Goal: Transaction & Acquisition: Purchase product/service

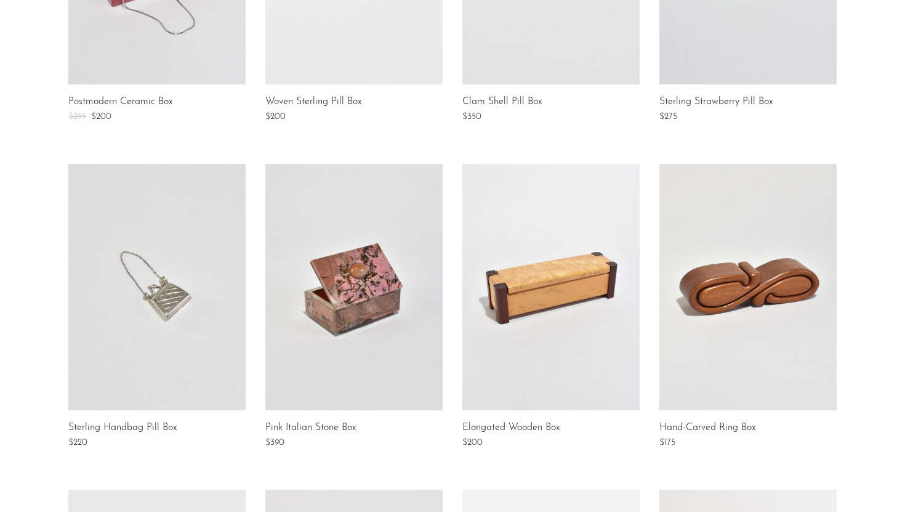
scroll to position [422, 0]
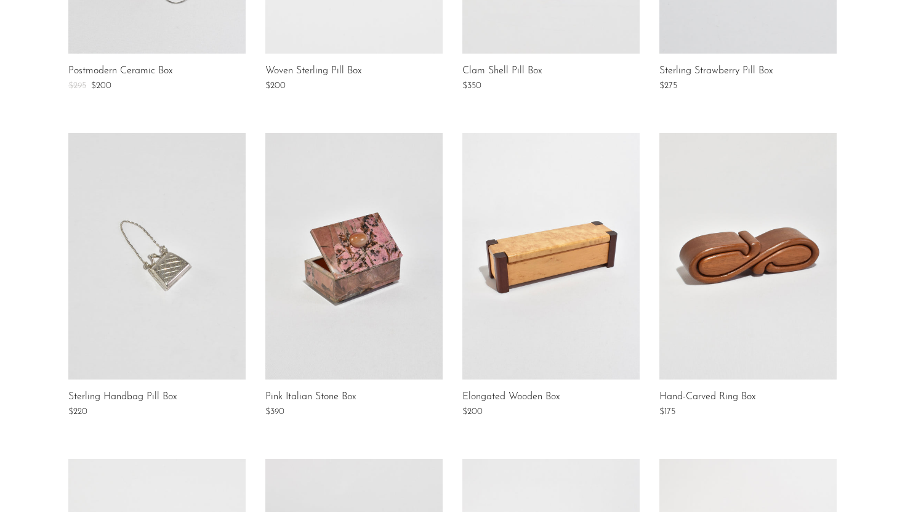
click at [776, 289] on link at bounding box center [748, 256] width 177 height 246
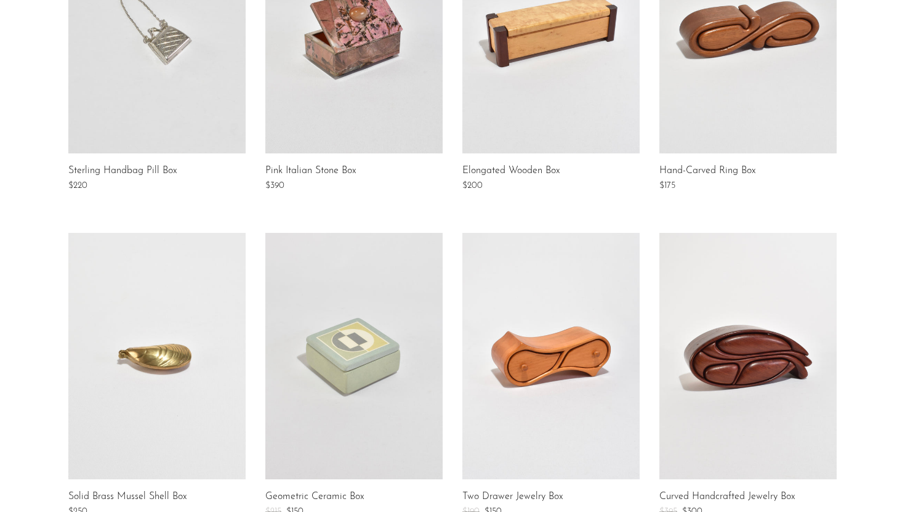
scroll to position [746, 0]
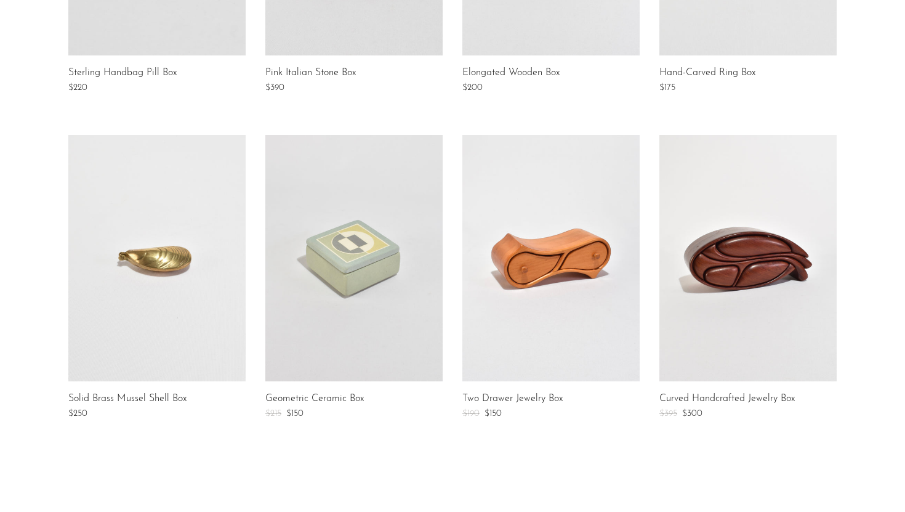
click at [751, 291] on link at bounding box center [748, 258] width 177 height 246
click at [364, 281] on link at bounding box center [353, 258] width 177 height 246
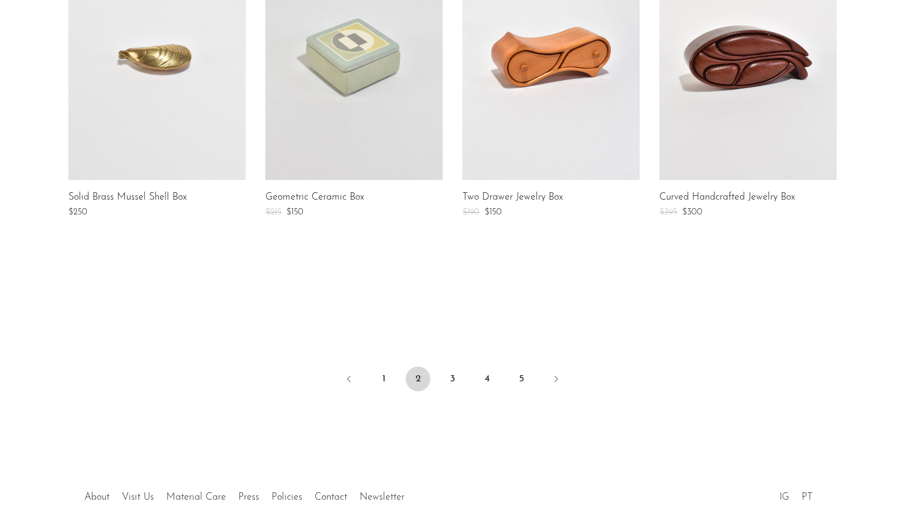
scroll to position [998, 0]
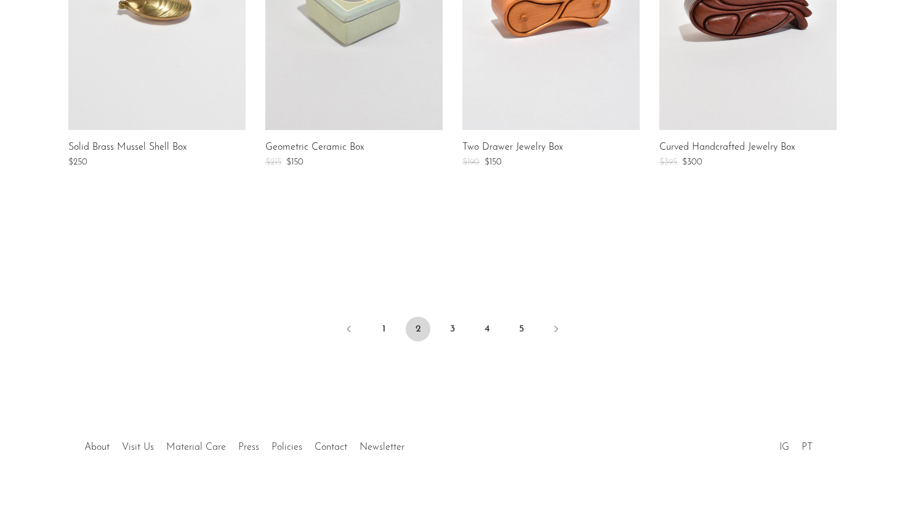
click at [543, 326] on ul "1 2 3 4 5" at bounding box center [453, 330] width 788 height 37
click at [551, 328] on icon "Next" at bounding box center [556, 329] width 10 height 10
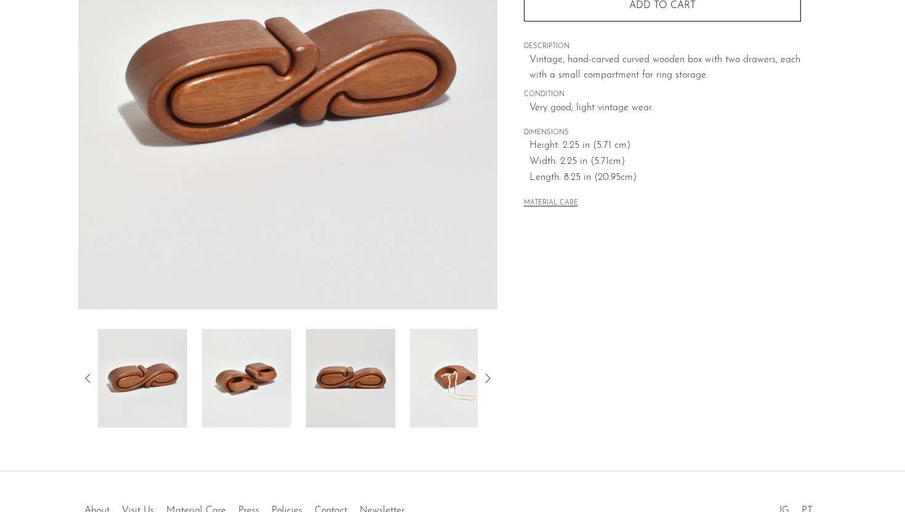
scroll to position [290, 0]
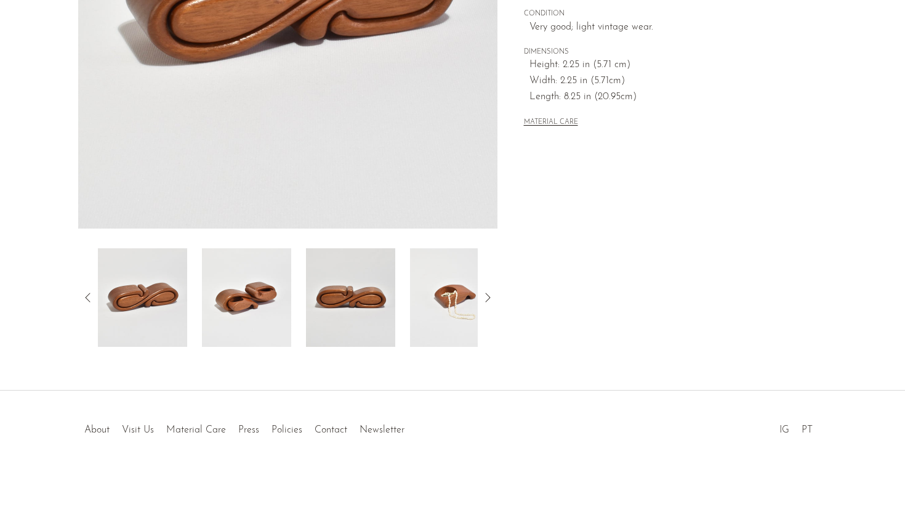
click at [290, 301] on img at bounding box center [246, 297] width 89 height 99
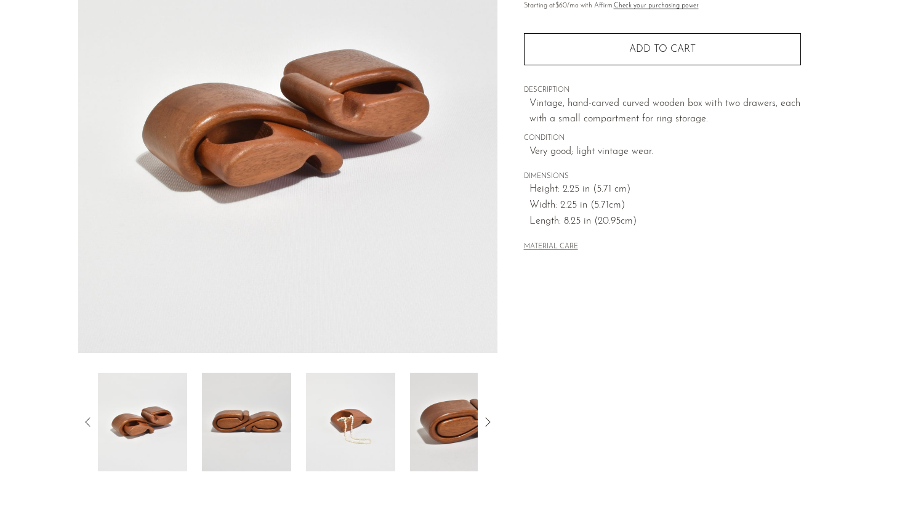
scroll to position [157, 0]
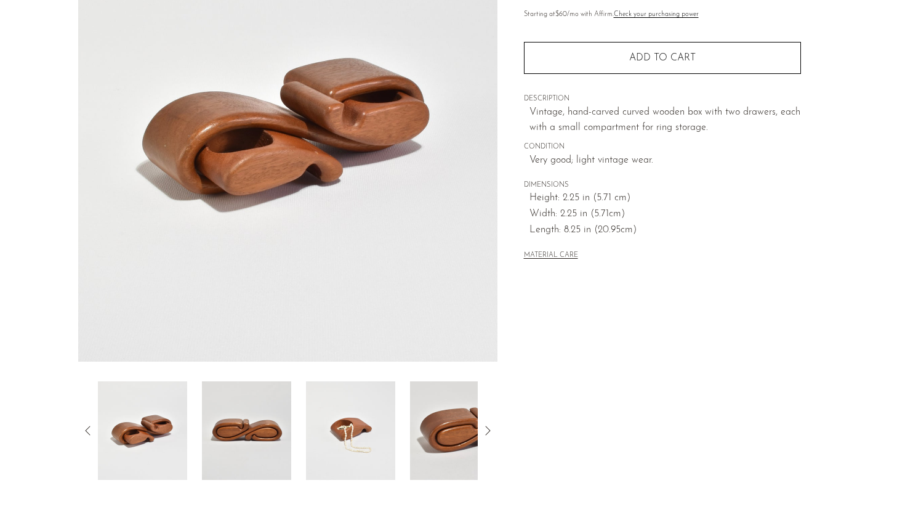
click at [349, 424] on img at bounding box center [350, 430] width 89 height 99
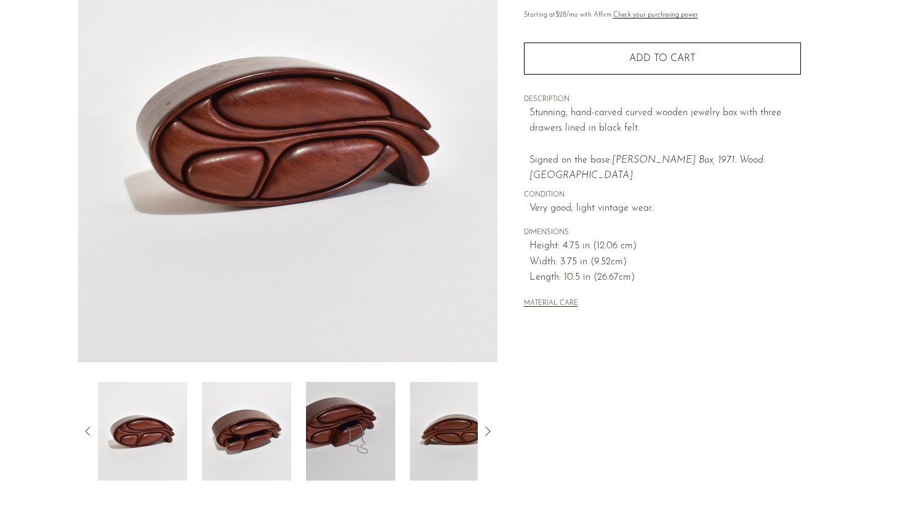
scroll to position [214, 0]
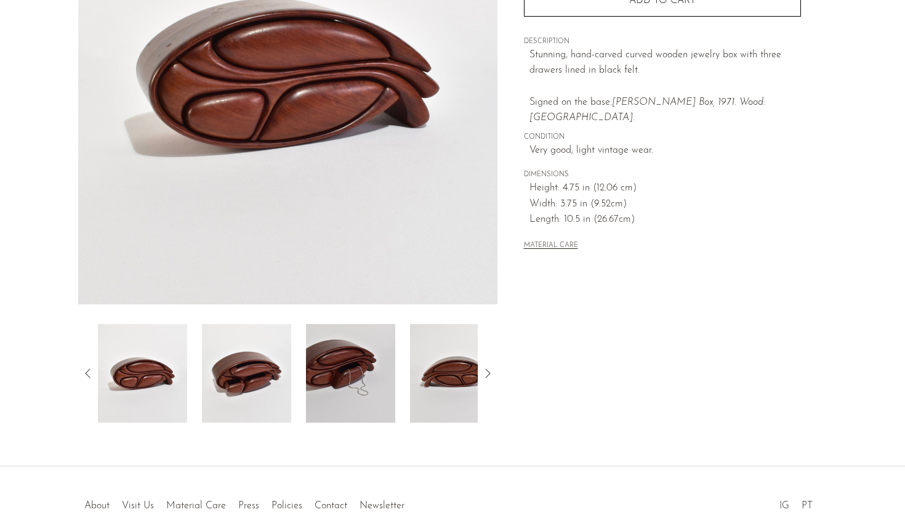
click at [263, 365] on img at bounding box center [246, 373] width 89 height 99
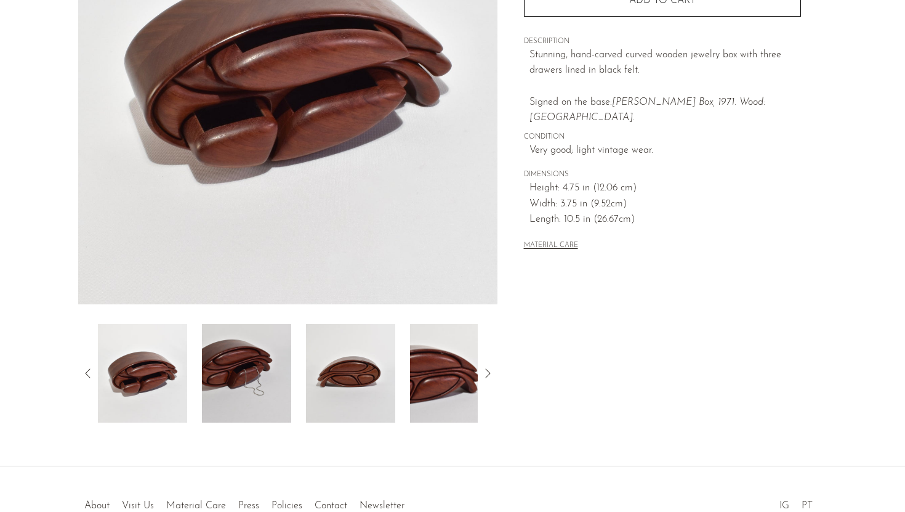
click at [312, 366] on img at bounding box center [350, 373] width 89 height 99
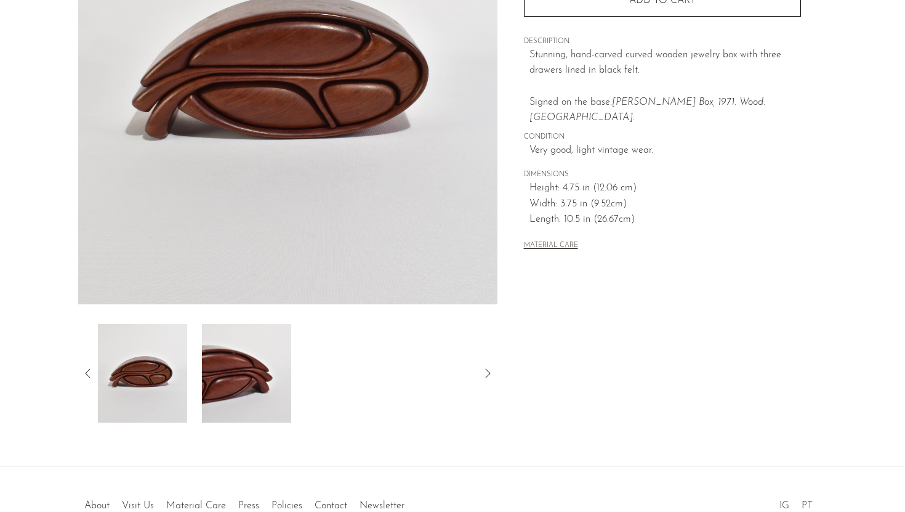
click at [156, 374] on img at bounding box center [142, 373] width 89 height 99
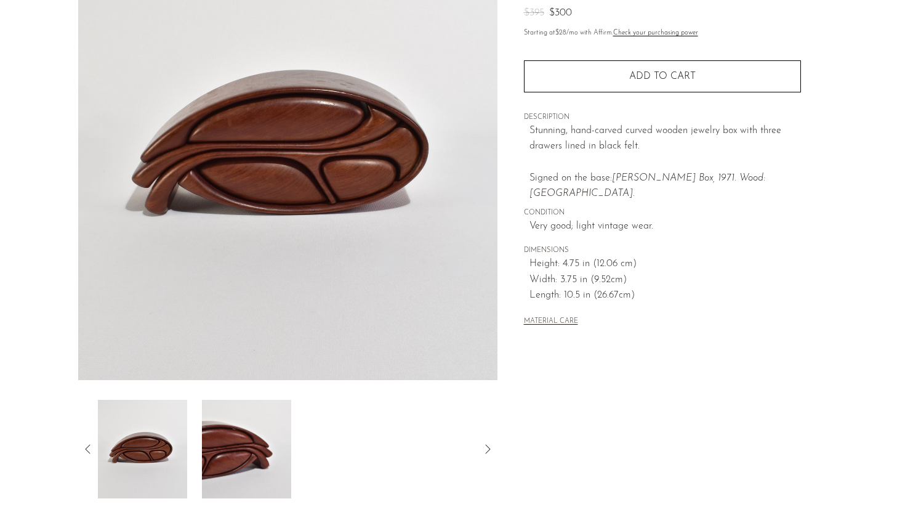
scroll to position [148, 0]
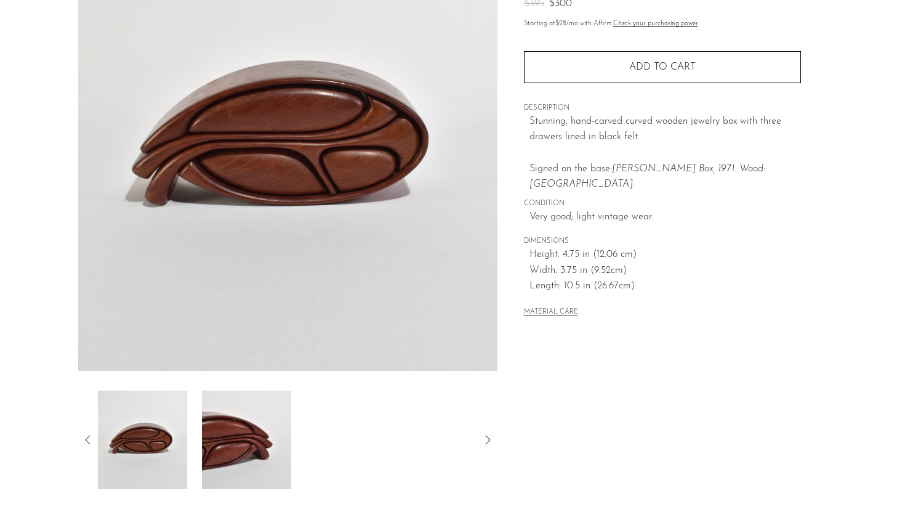
click at [91, 438] on icon at bounding box center [88, 439] width 15 height 15
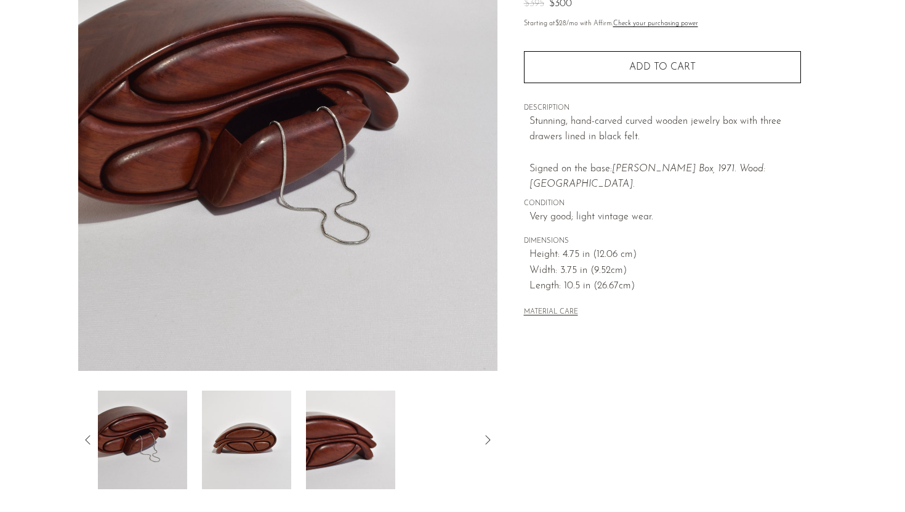
click at [91, 438] on icon at bounding box center [88, 439] width 15 height 15
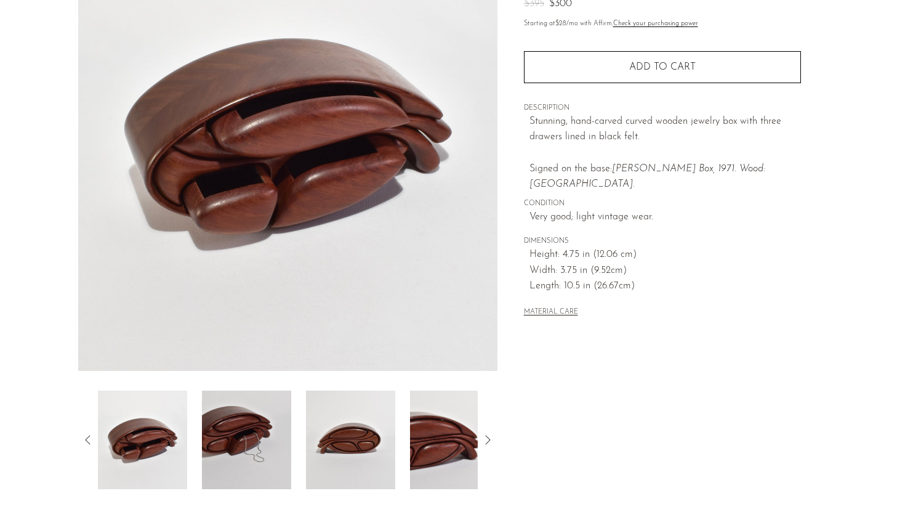
click at [91, 438] on icon at bounding box center [88, 439] width 15 height 15
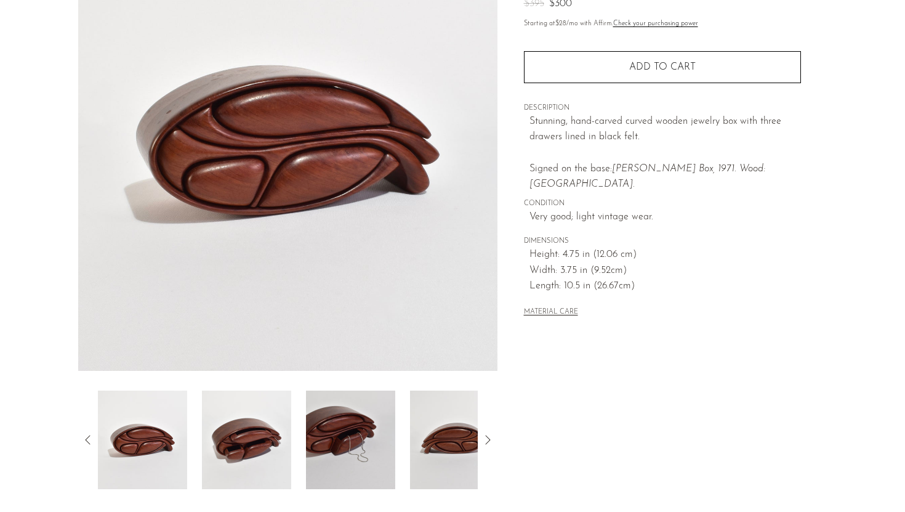
click at [91, 438] on icon at bounding box center [88, 439] width 15 height 15
click at [234, 445] on img at bounding box center [246, 439] width 89 height 99
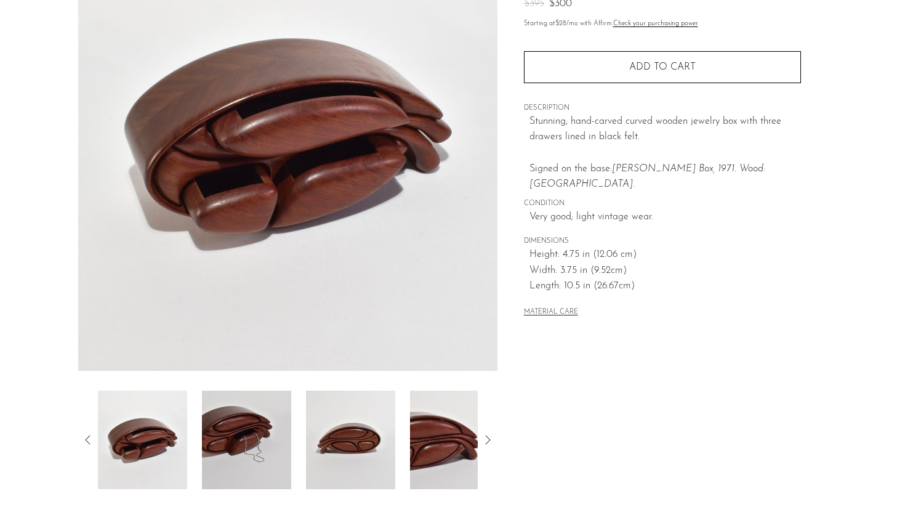
click at [339, 438] on img at bounding box center [350, 439] width 89 height 99
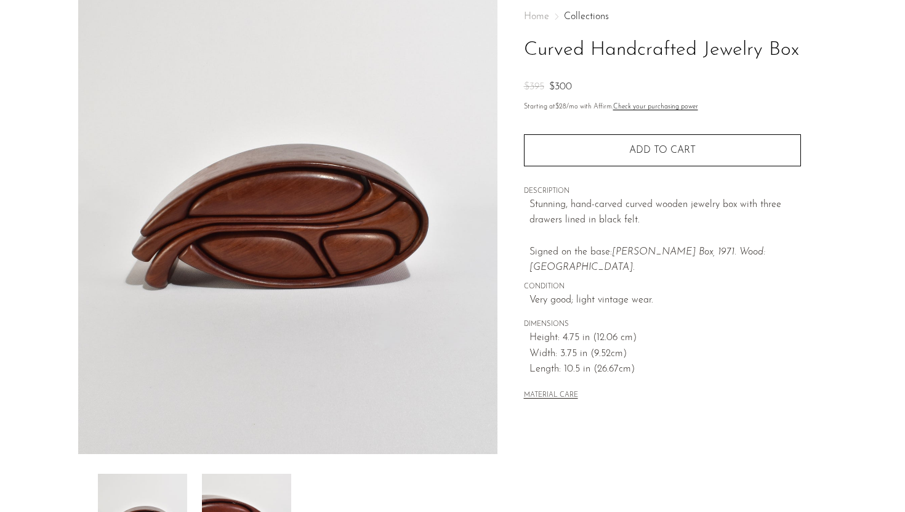
scroll to position [0, 0]
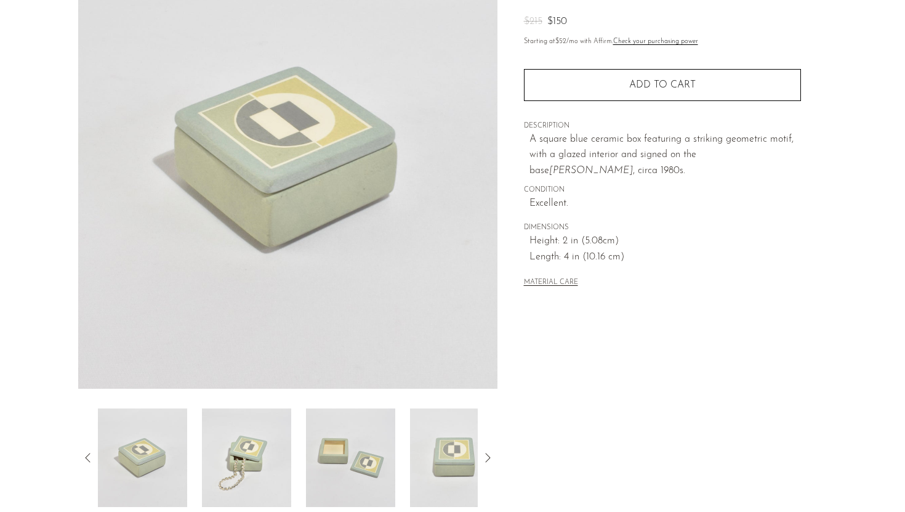
scroll to position [131, 0]
click at [241, 456] on img at bounding box center [246, 456] width 89 height 99
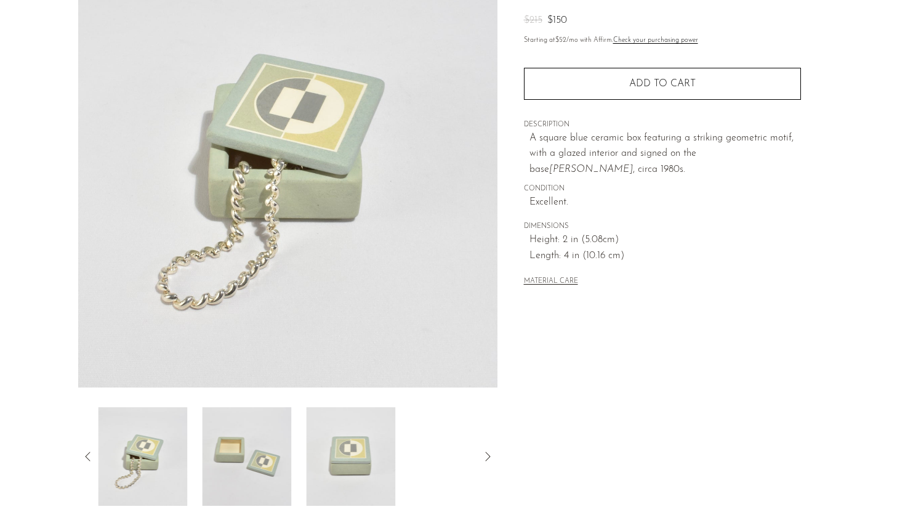
click at [267, 455] on img at bounding box center [246, 456] width 89 height 99
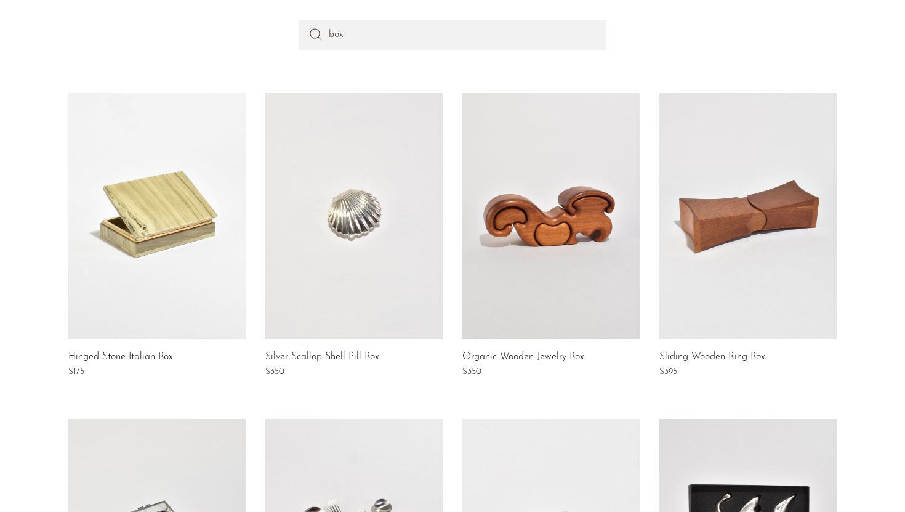
scroll to position [137, 0]
click at [800, 285] on link at bounding box center [748, 215] width 177 height 246
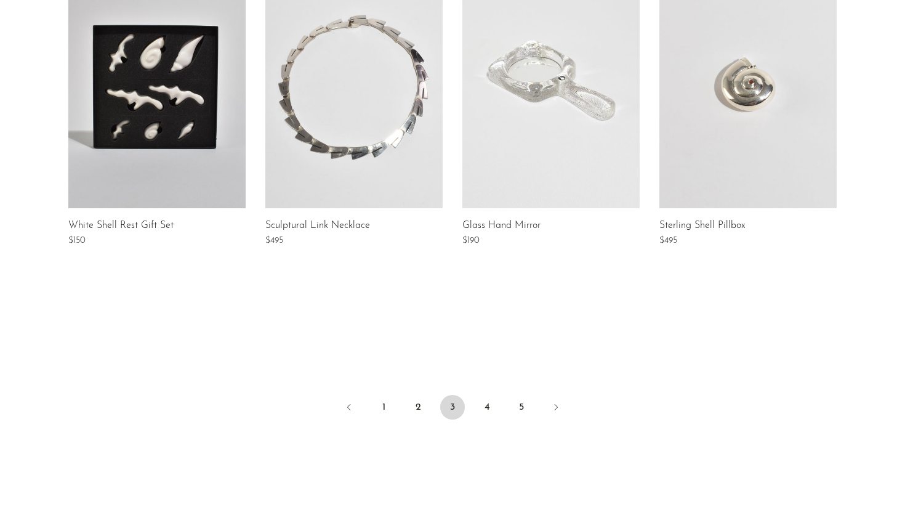
scroll to position [1015, 0]
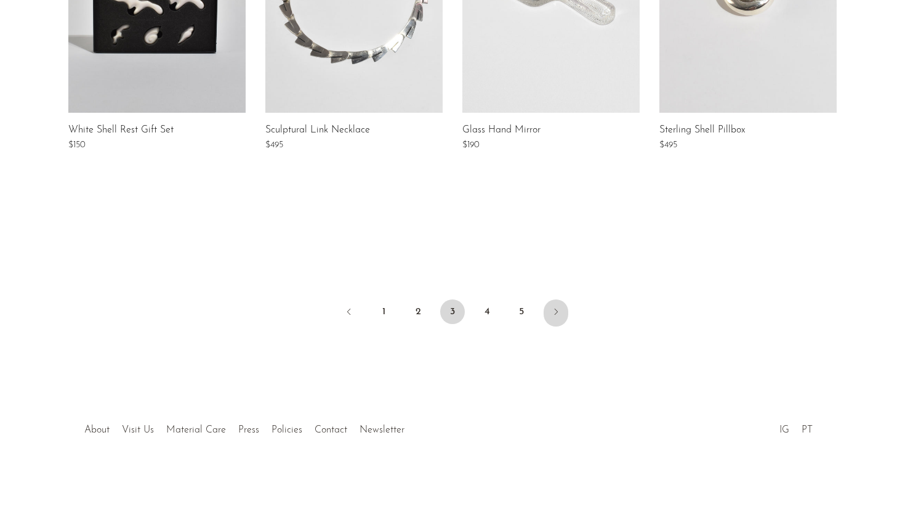
click at [559, 309] on icon "Next" at bounding box center [556, 312] width 10 height 10
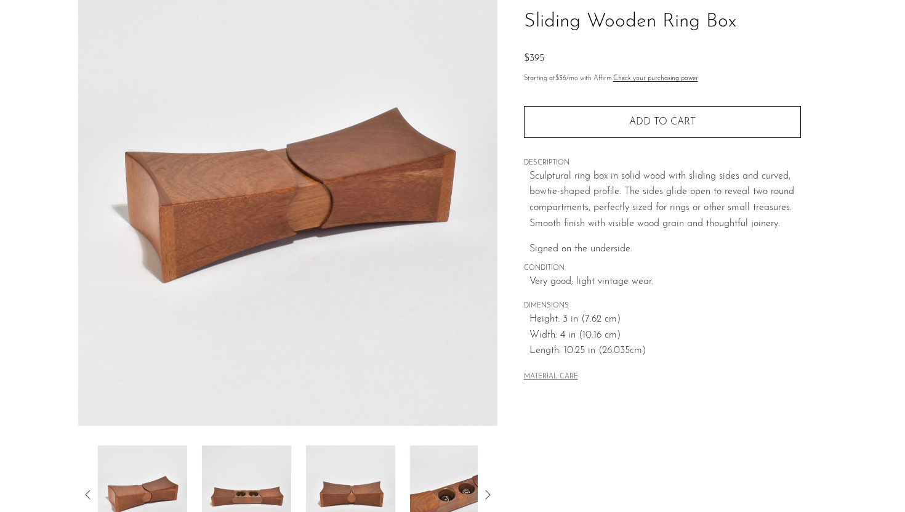
scroll to position [124, 0]
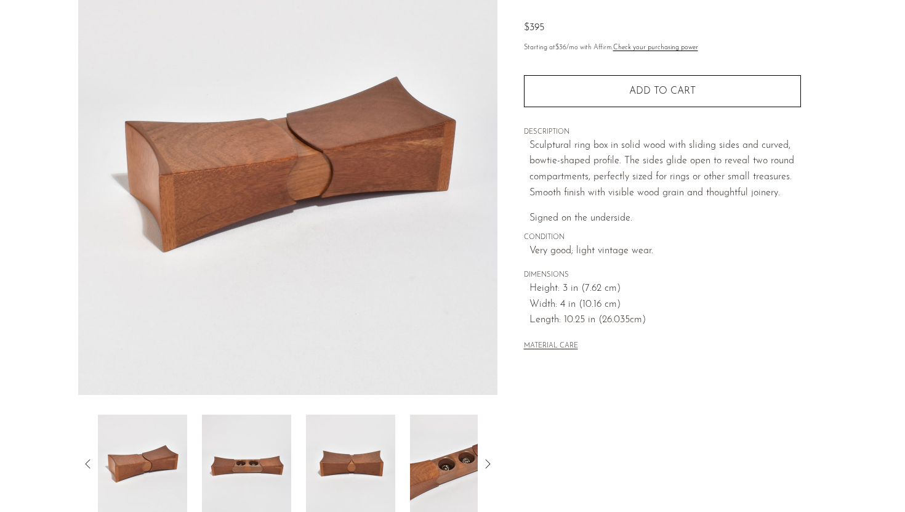
click at [267, 455] on img at bounding box center [246, 463] width 89 height 99
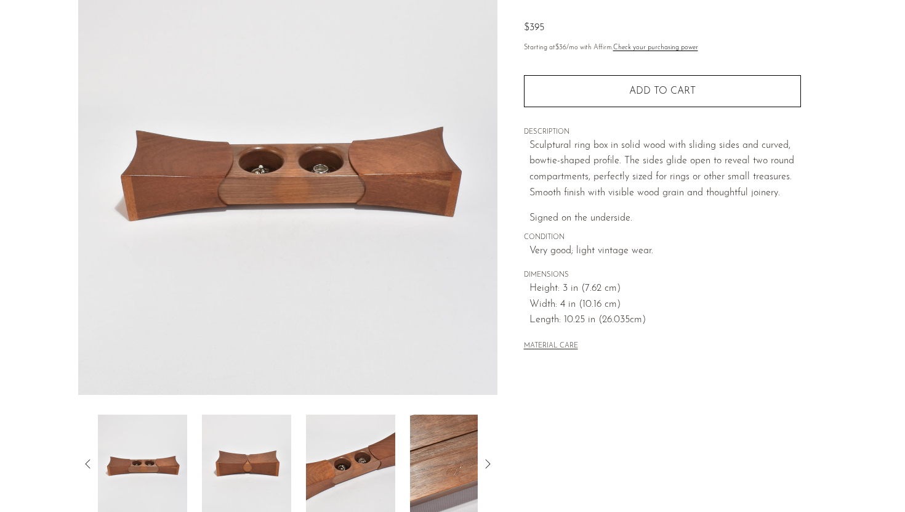
click at [267, 455] on img at bounding box center [246, 463] width 89 height 99
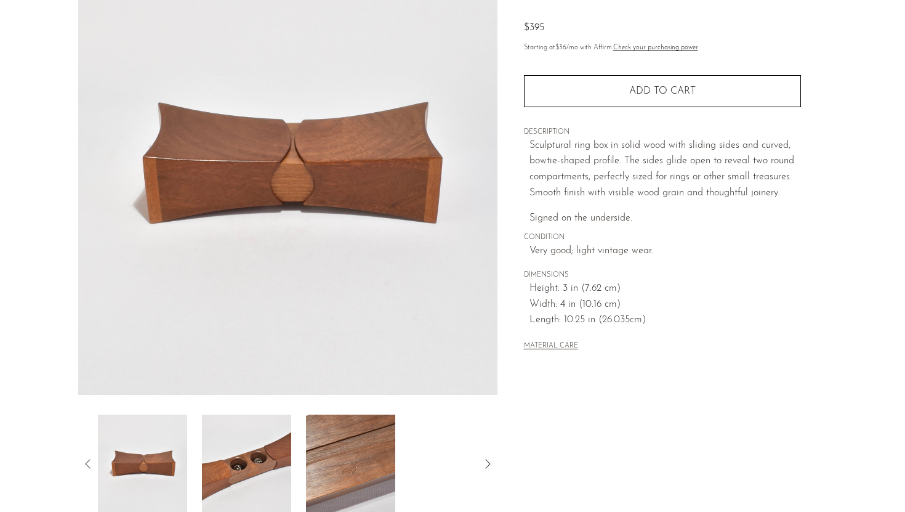
click at [267, 455] on img at bounding box center [246, 463] width 89 height 99
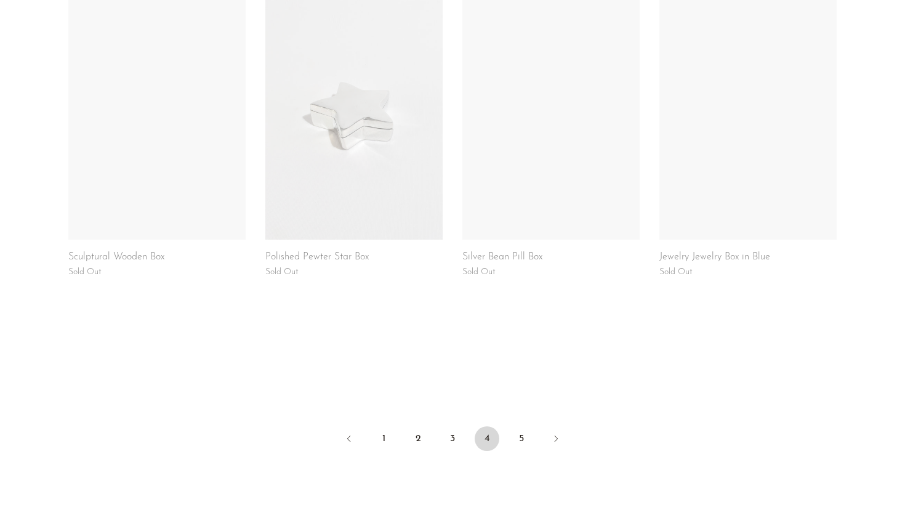
scroll to position [893, 0]
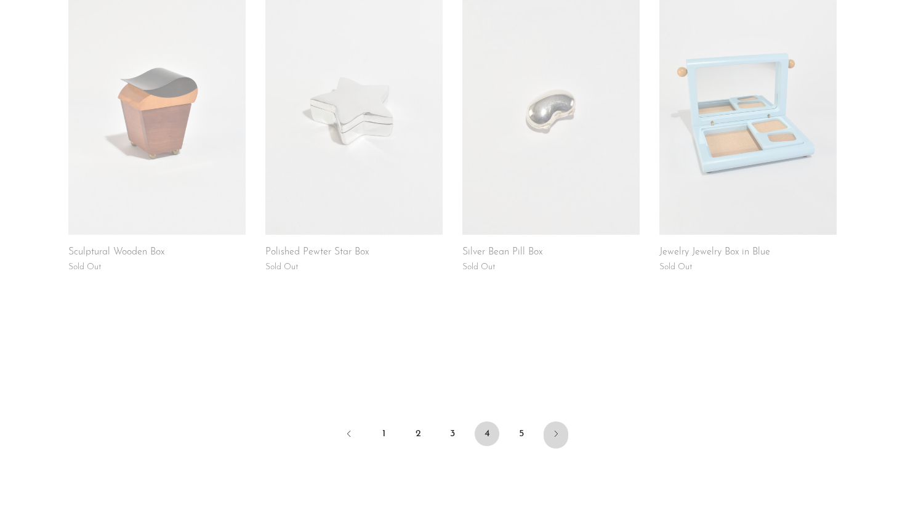
click at [558, 431] on icon "Next" at bounding box center [556, 434] width 10 height 10
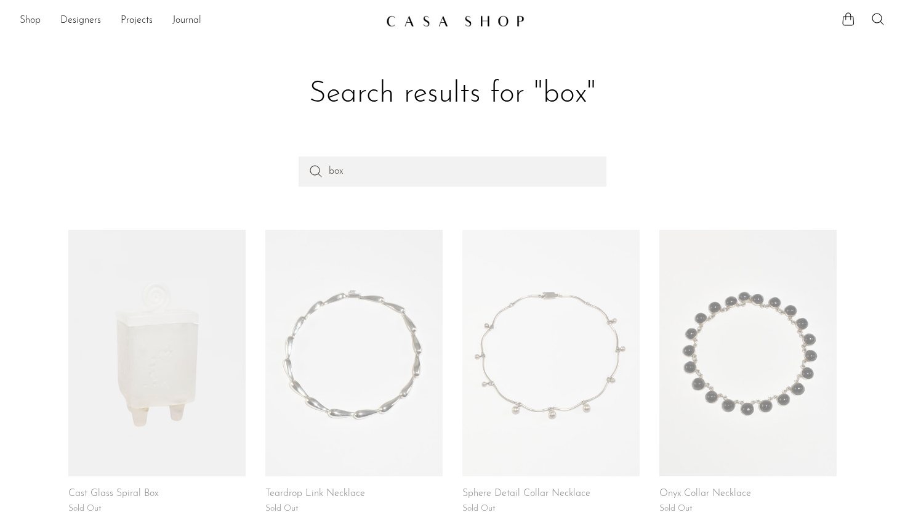
click at [32, 22] on link "Shop" at bounding box center [30, 21] width 21 height 16
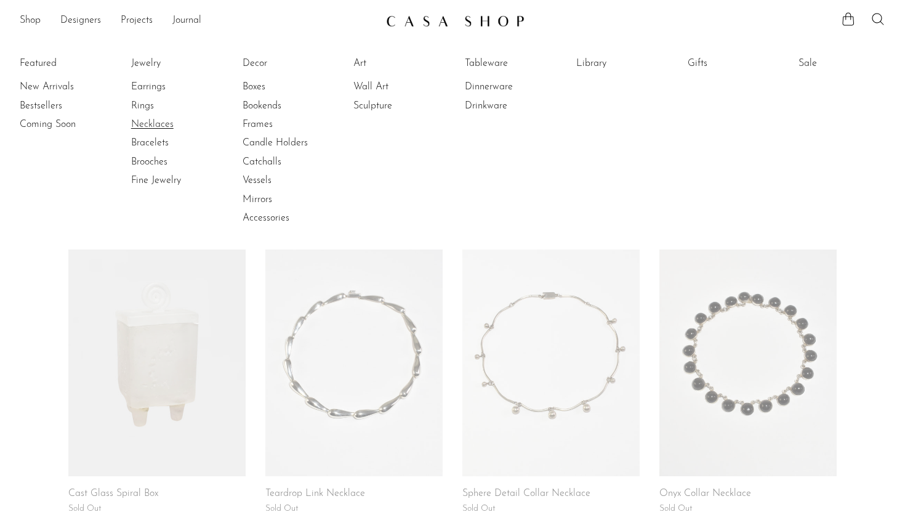
click at [143, 123] on link "Necklaces" at bounding box center [177, 125] width 92 height 14
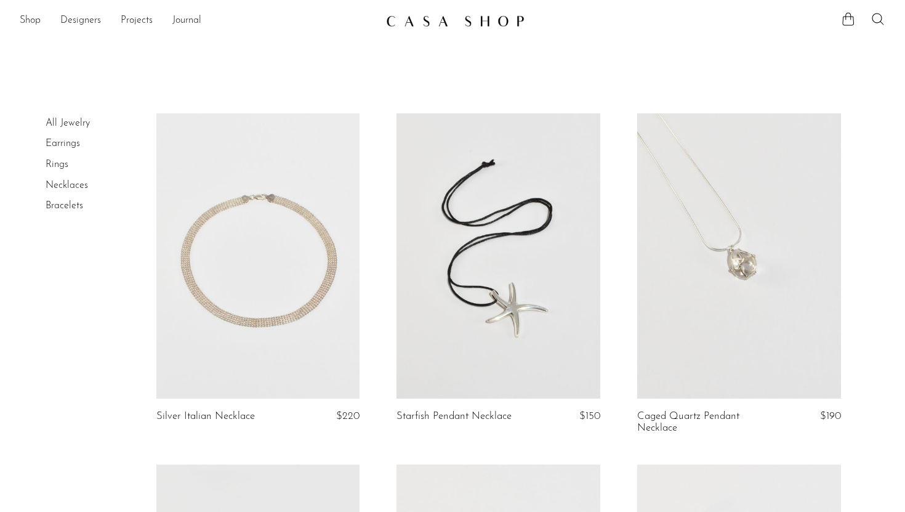
click at [62, 163] on link "Rings" at bounding box center [57, 165] width 23 height 10
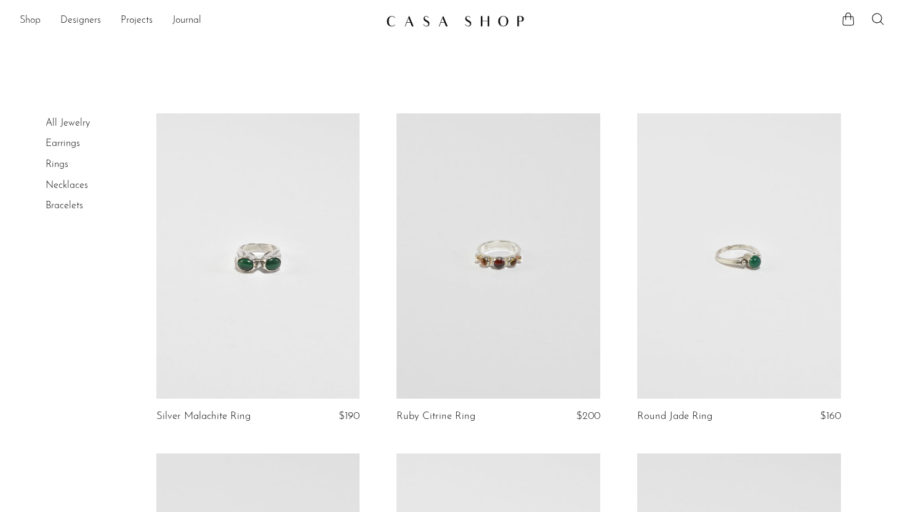
click at [27, 20] on link "Shop" at bounding box center [30, 21] width 21 height 16
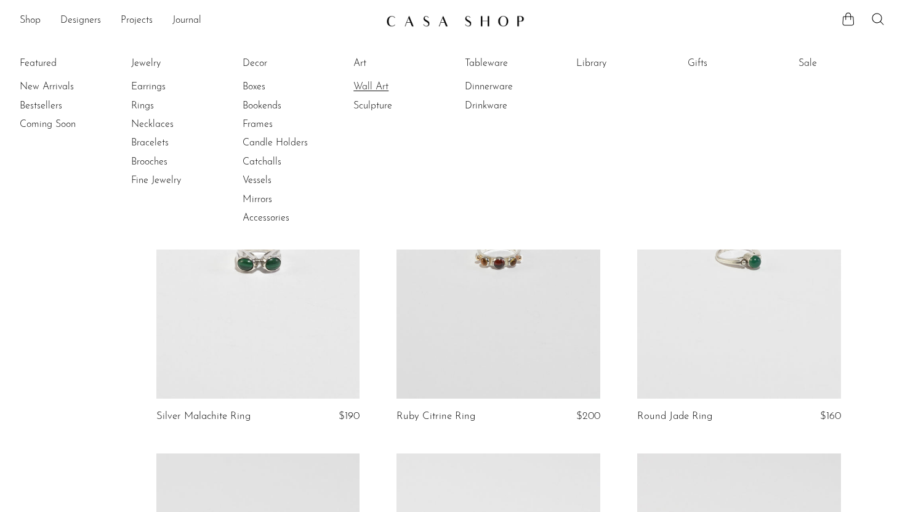
click at [374, 89] on link "Wall Art" at bounding box center [399, 87] width 92 height 14
click at [599, 65] on link "Library" at bounding box center [622, 64] width 92 height 14
click at [693, 61] on link "Gifts" at bounding box center [734, 64] width 92 height 14
click at [260, 180] on link "Vessels" at bounding box center [289, 181] width 92 height 14
click at [804, 64] on link "Sale" at bounding box center [845, 64] width 92 height 14
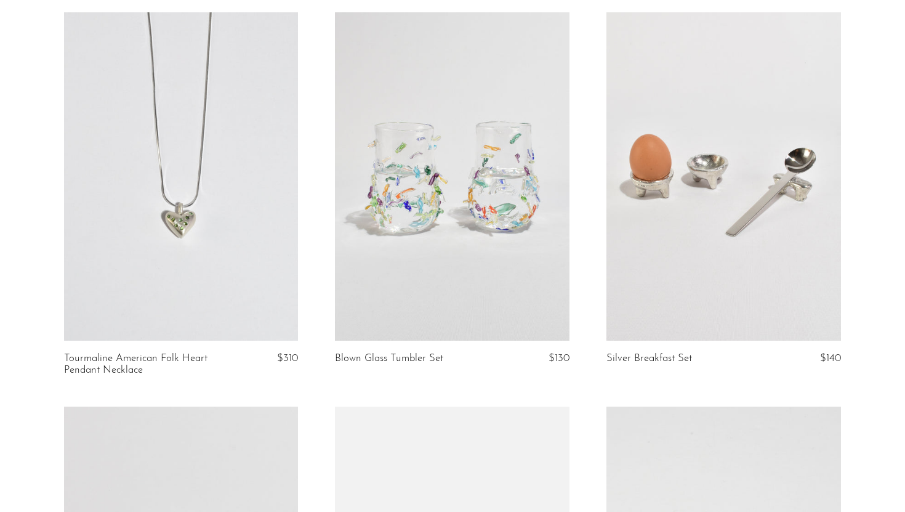
scroll to position [1335, 0]
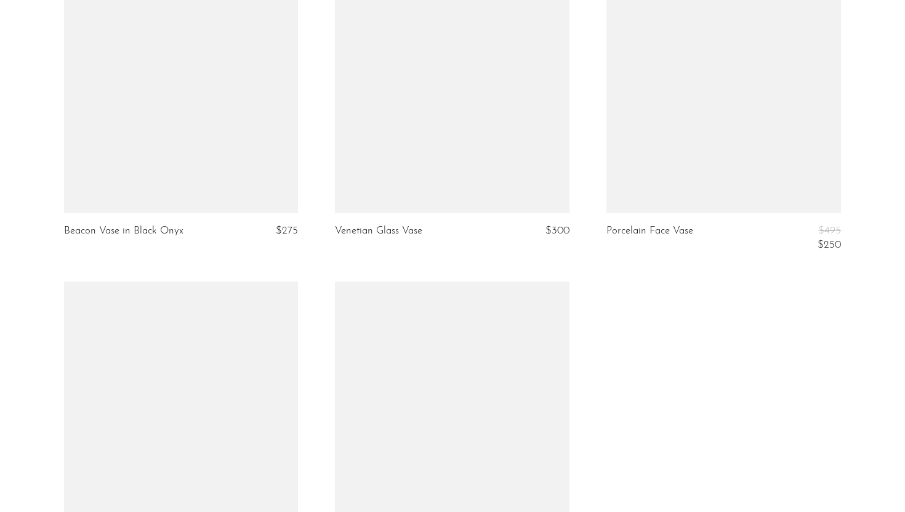
scroll to position [2556, 0]
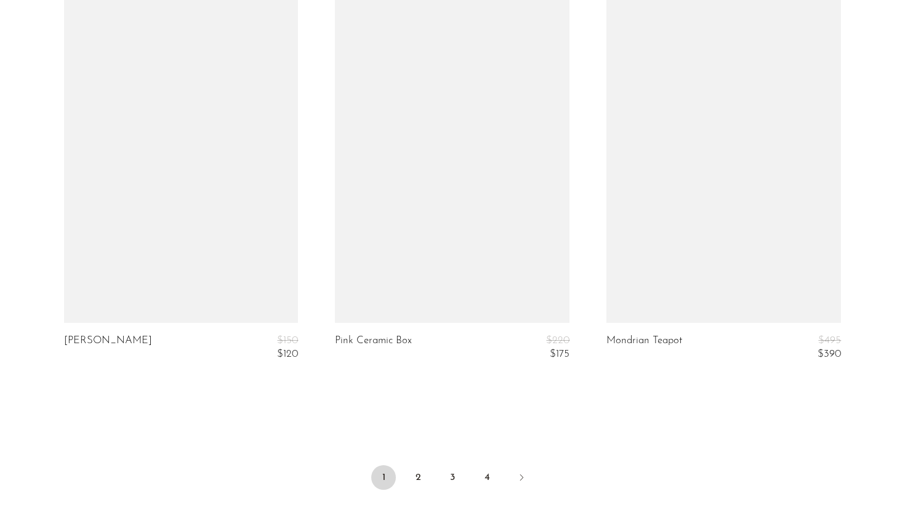
scroll to position [4489, 0]
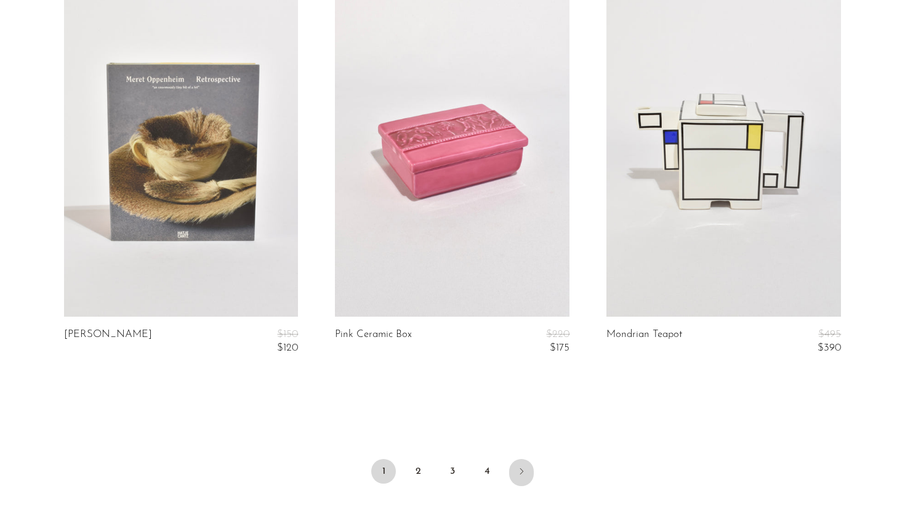
click at [518, 469] on icon "Next" at bounding box center [522, 471] width 10 height 10
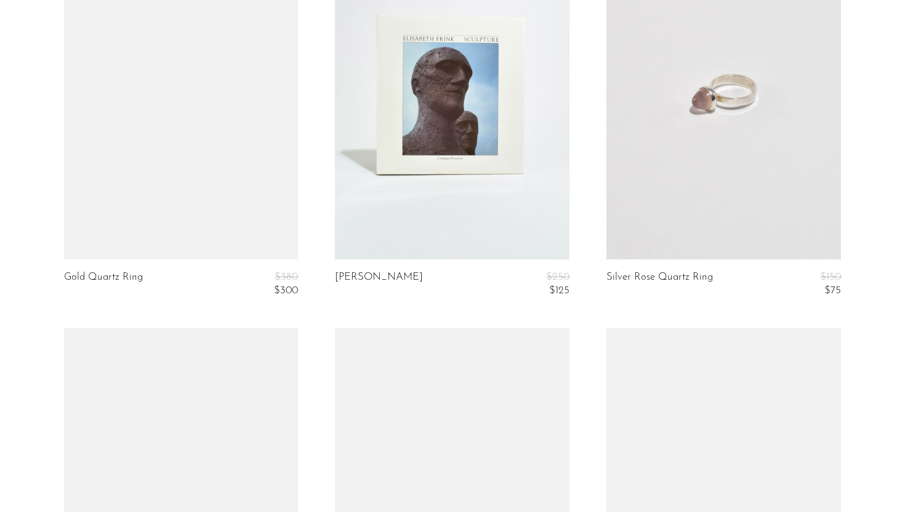
scroll to position [1381, 0]
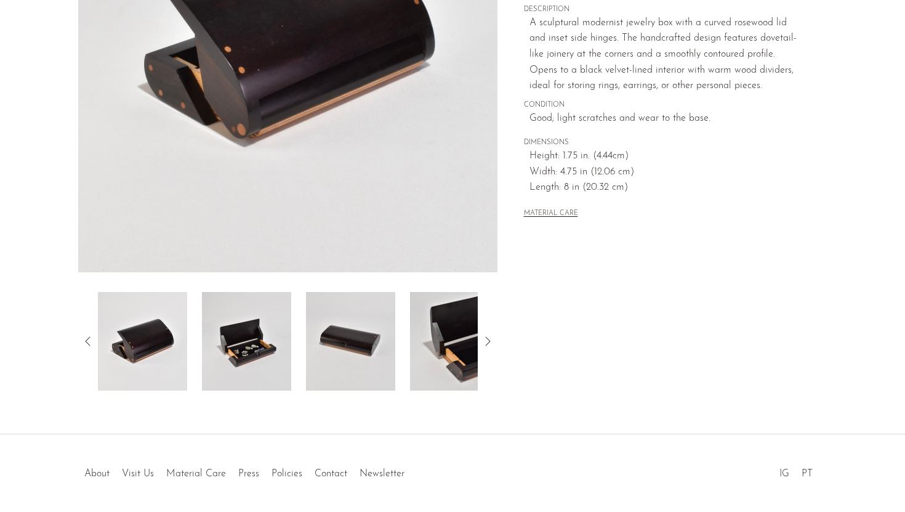
scroll to position [154, 0]
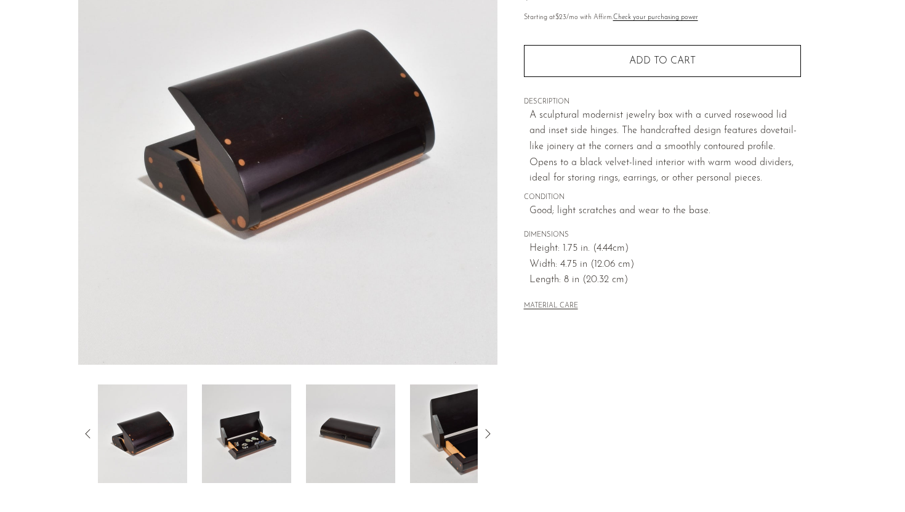
click at [256, 413] on img at bounding box center [246, 433] width 89 height 99
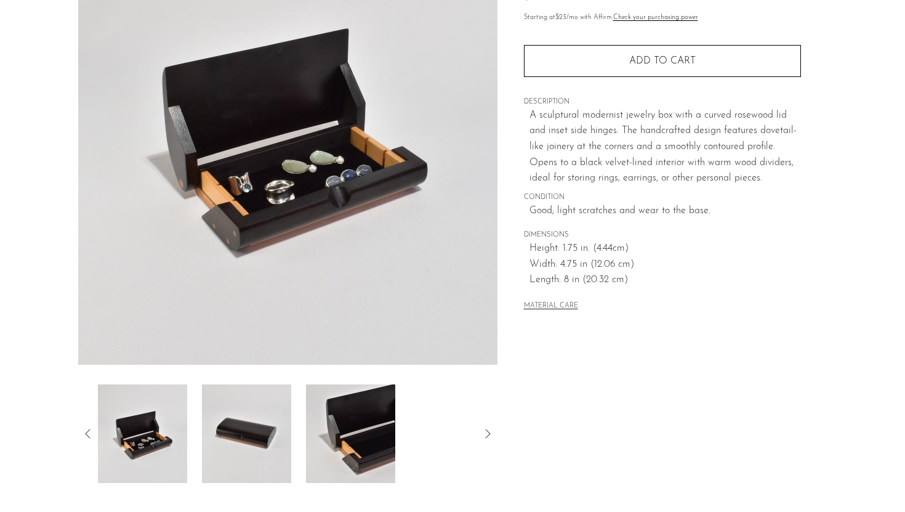
click at [256, 413] on img at bounding box center [246, 433] width 89 height 99
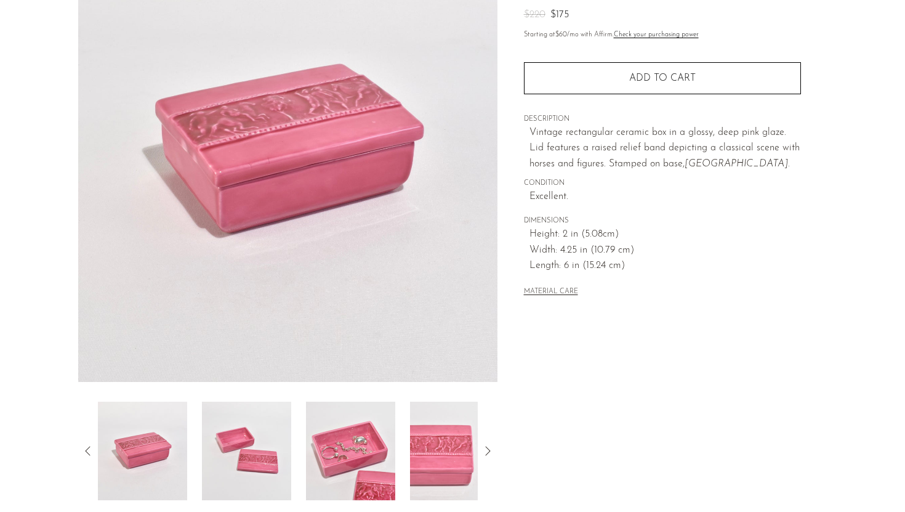
scroll to position [137, 0]
click at [269, 435] on img at bounding box center [246, 450] width 89 height 99
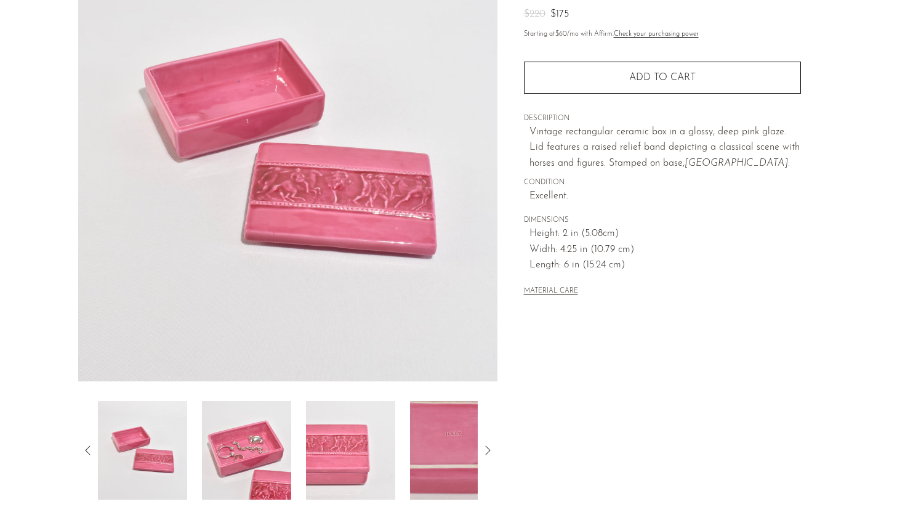
click at [269, 435] on img at bounding box center [246, 450] width 89 height 99
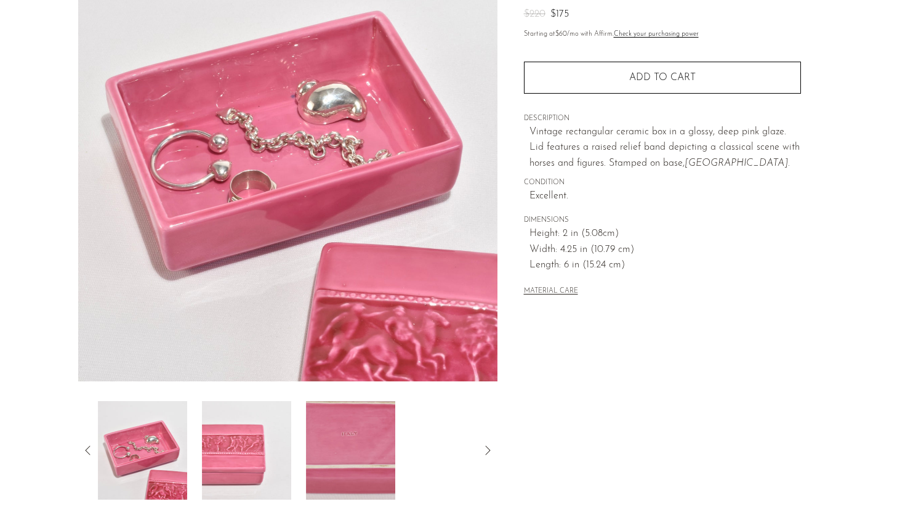
click at [269, 435] on img at bounding box center [246, 450] width 89 height 99
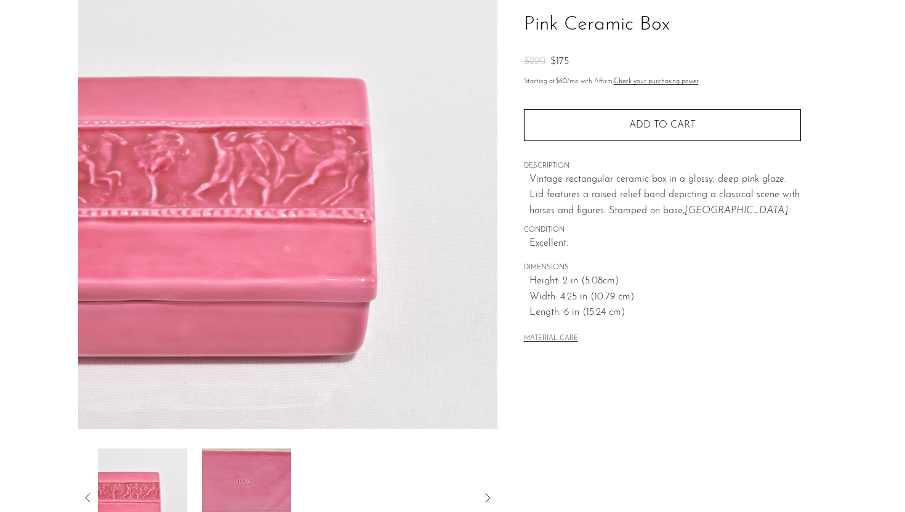
scroll to position [0, 0]
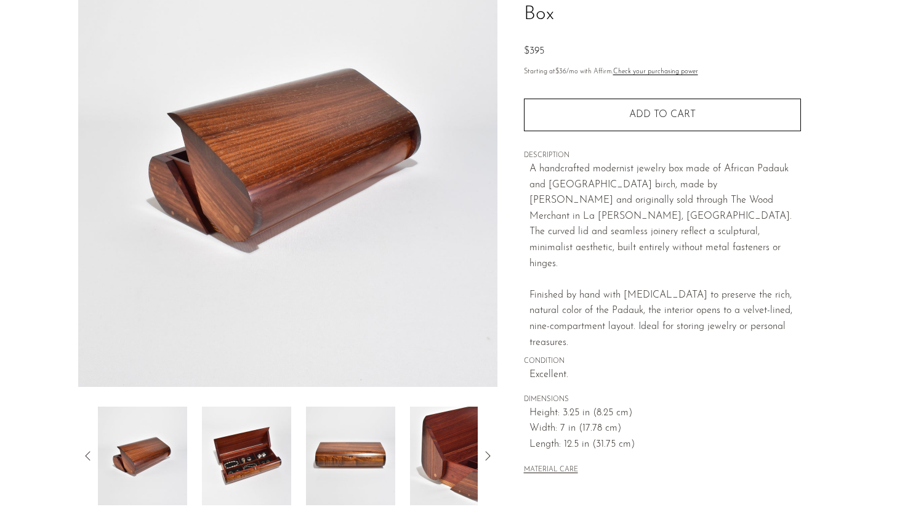
scroll to position [131, 0]
click at [246, 463] on img at bounding box center [246, 456] width 89 height 99
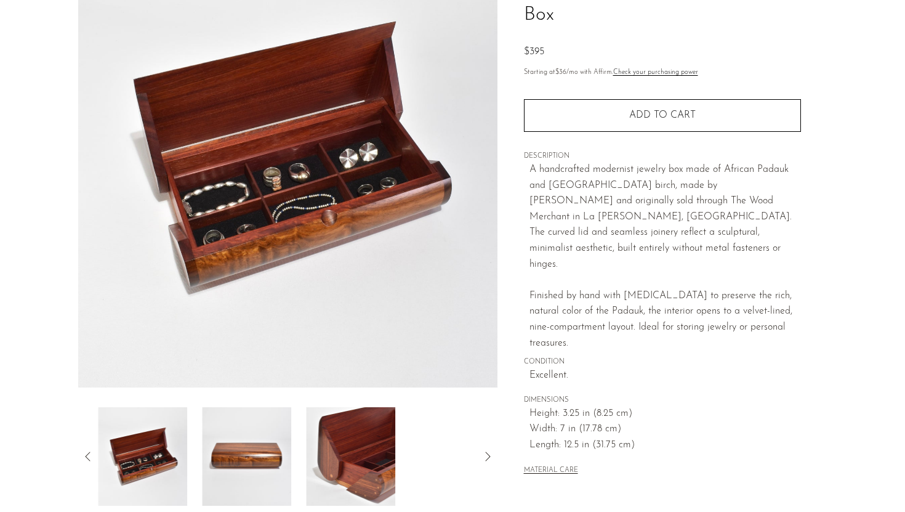
click at [246, 463] on img at bounding box center [246, 456] width 89 height 99
